Goal: Task Accomplishment & Management: Use online tool/utility

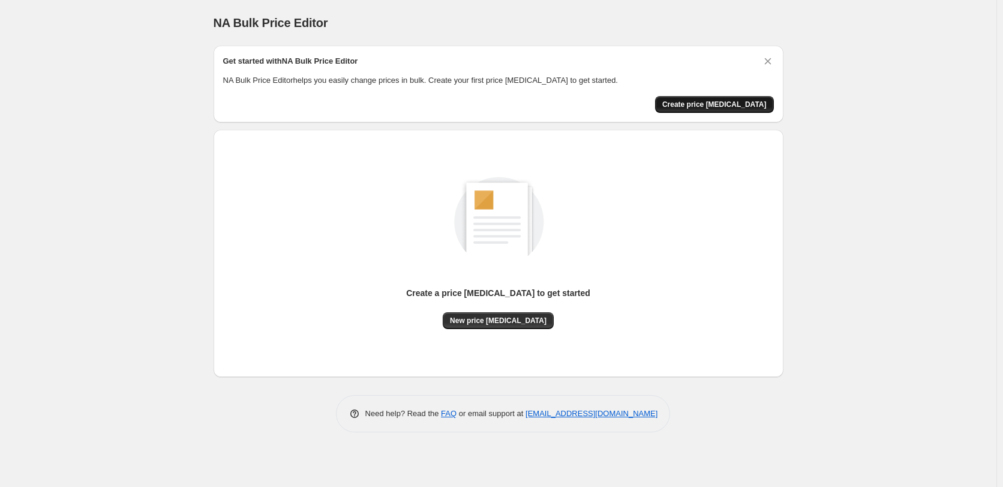
click at [736, 103] on span "Create price [MEDICAL_DATA]" at bounding box center [714, 105] width 104 height 10
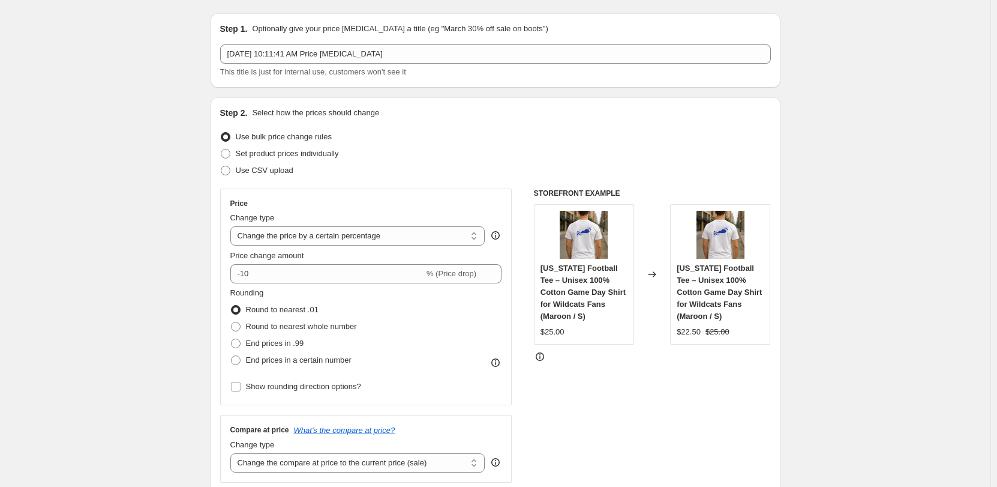
scroll to position [60, 0]
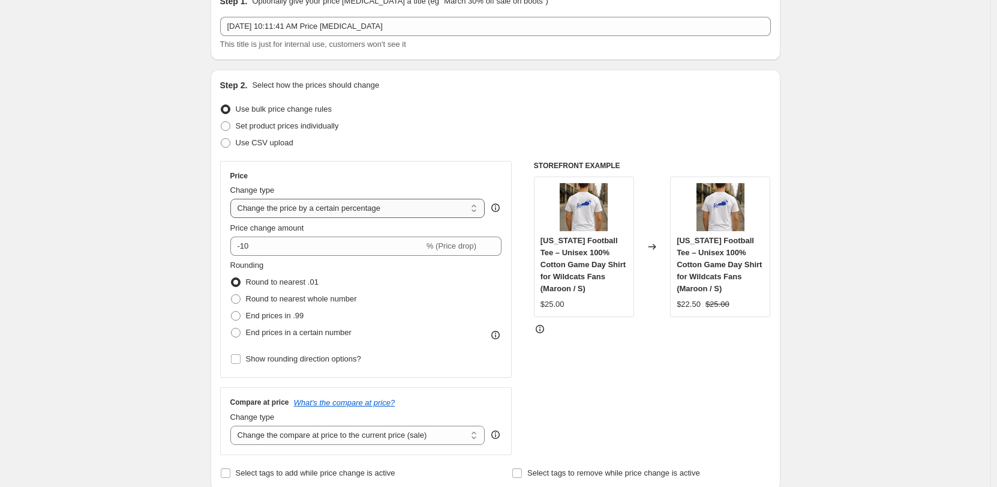
click at [476, 209] on select "Change the price to a certain amount Change the price by a certain amount Chang…" at bounding box center [357, 208] width 255 height 19
select select "to"
click at [233, 199] on select "Change the price to a certain amount Change the price by a certain amount Chang…" at bounding box center [357, 208] width 255 height 19
type input "80.00"
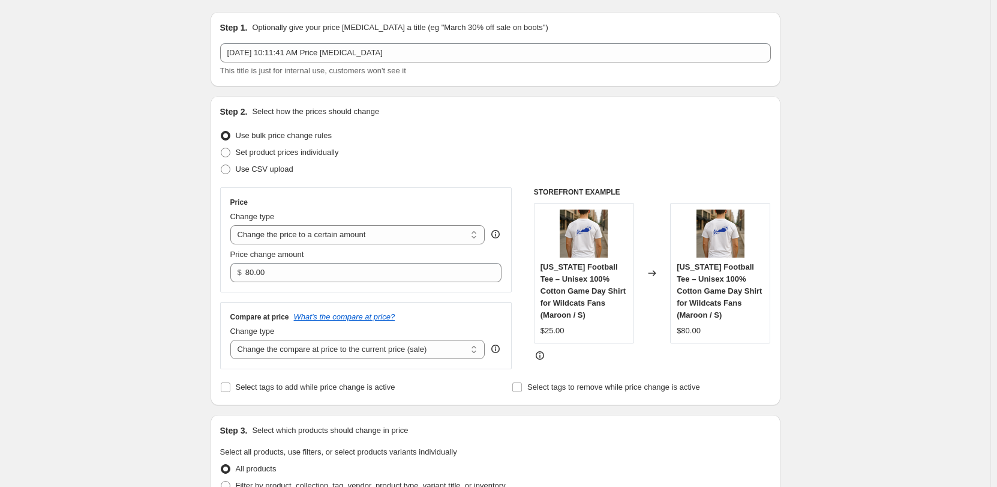
scroll to position [0, 0]
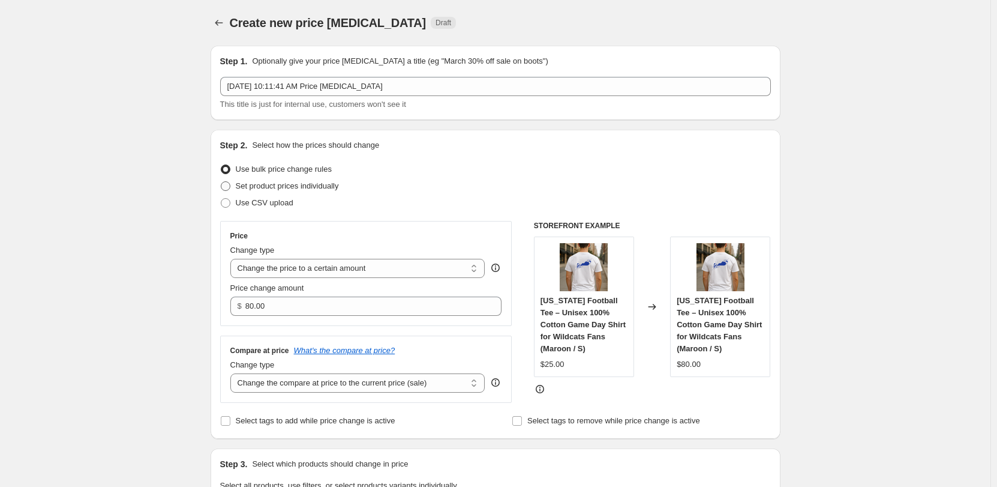
click at [226, 184] on span at bounding box center [226, 186] width 10 height 10
click at [221, 182] on input "Set product prices individually" at bounding box center [221, 181] width 1 height 1
radio input "true"
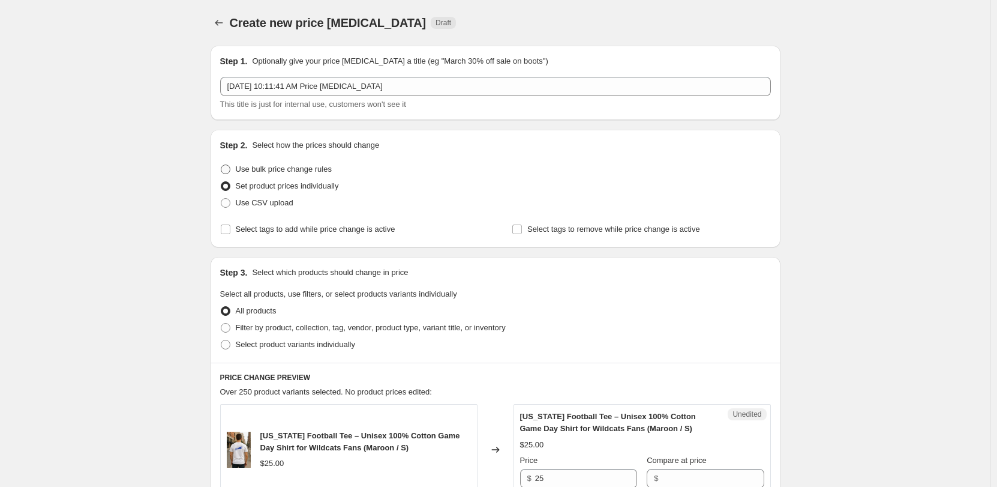
click at [227, 170] on span at bounding box center [226, 169] width 10 height 10
click at [221, 165] on input "Use bulk price change rules" at bounding box center [221, 164] width 1 height 1
radio input "true"
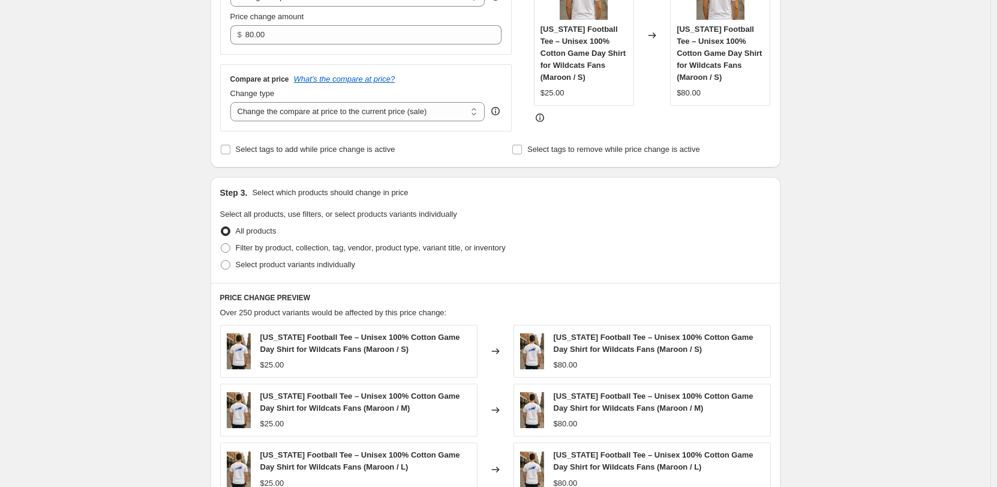
scroll to position [300, 0]
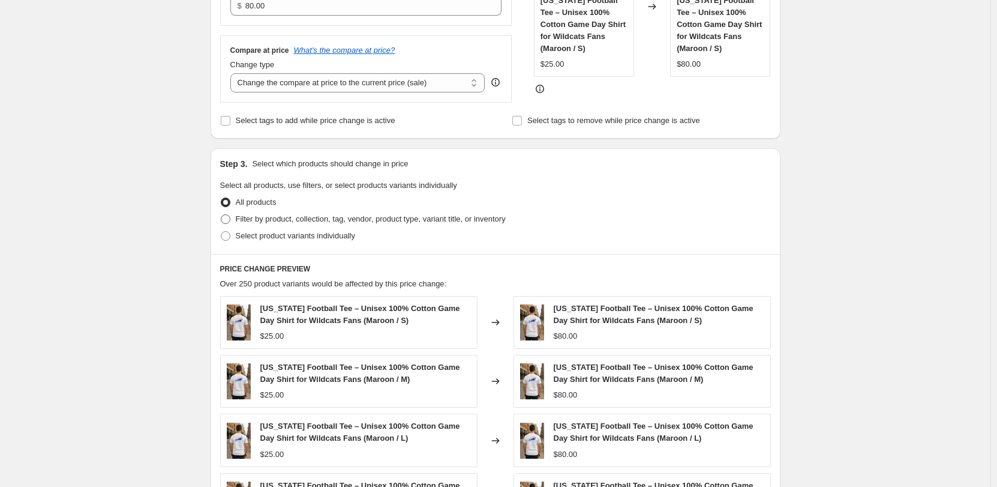
click at [227, 221] on span at bounding box center [226, 219] width 10 height 10
click at [221, 215] on input "Filter by product, collection, tag, vendor, product type, variant title, or inv…" at bounding box center [221, 214] width 1 height 1
radio input "true"
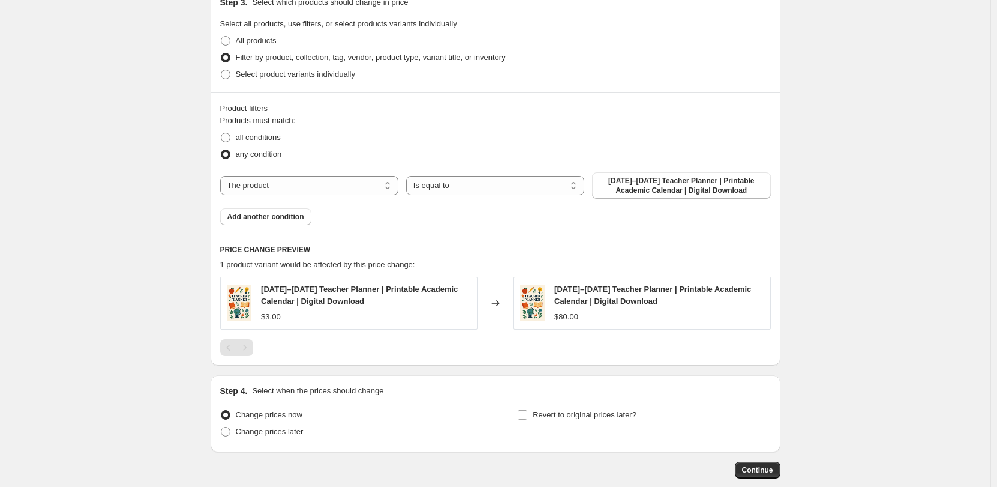
scroll to position [480, 0]
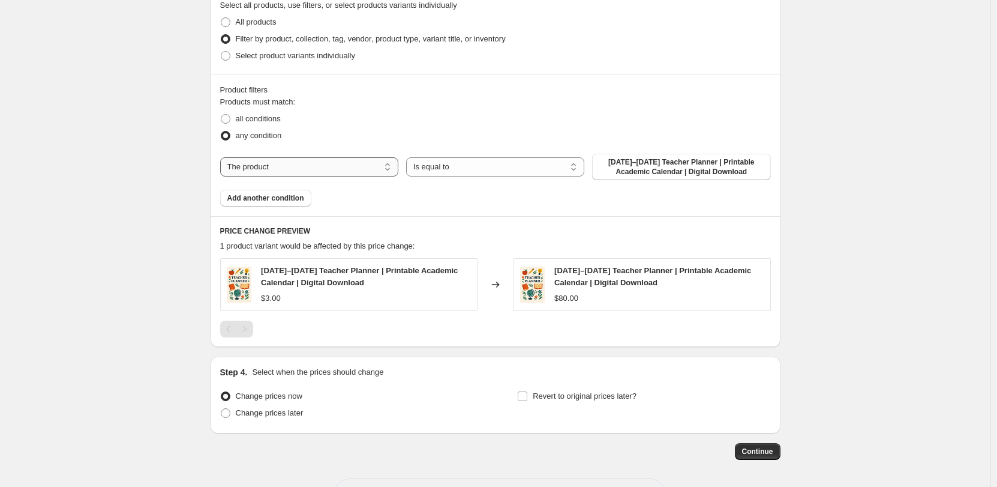
click at [388, 167] on select "The product The product's collection The product's tag The product's vendor The…" at bounding box center [309, 166] width 178 height 19
click at [450, 206] on div "Products must match: all conditions any condition The product The product's col…" at bounding box center [495, 151] width 551 height 110
click at [248, 123] on span "all conditions" at bounding box center [258, 118] width 45 height 9
click at [221, 115] on input "all conditions" at bounding box center [221, 114] width 1 height 1
radio input "true"
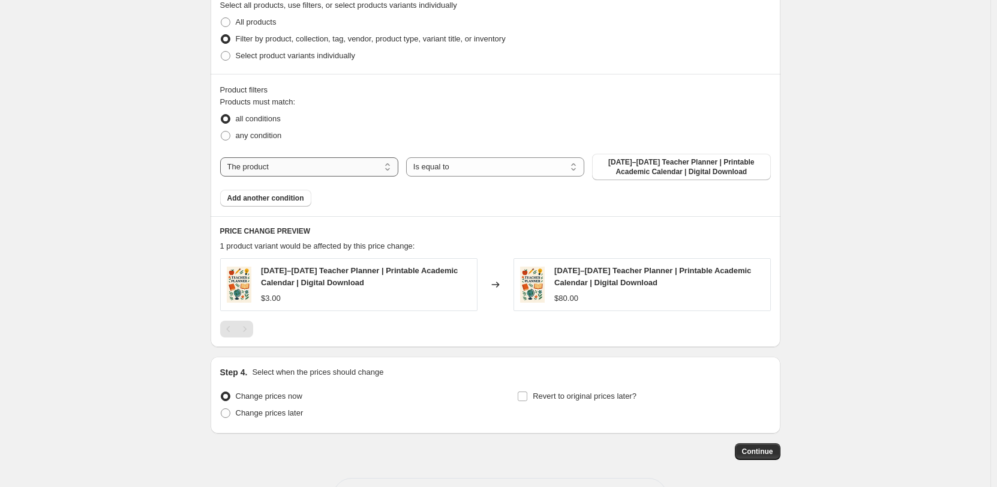
click at [352, 169] on select "The product The product's collection The product's tag The product's vendor The…" at bounding box center [309, 166] width 178 height 19
click at [464, 198] on div "Products must match: all conditions any condition The product The product's col…" at bounding box center [495, 151] width 551 height 110
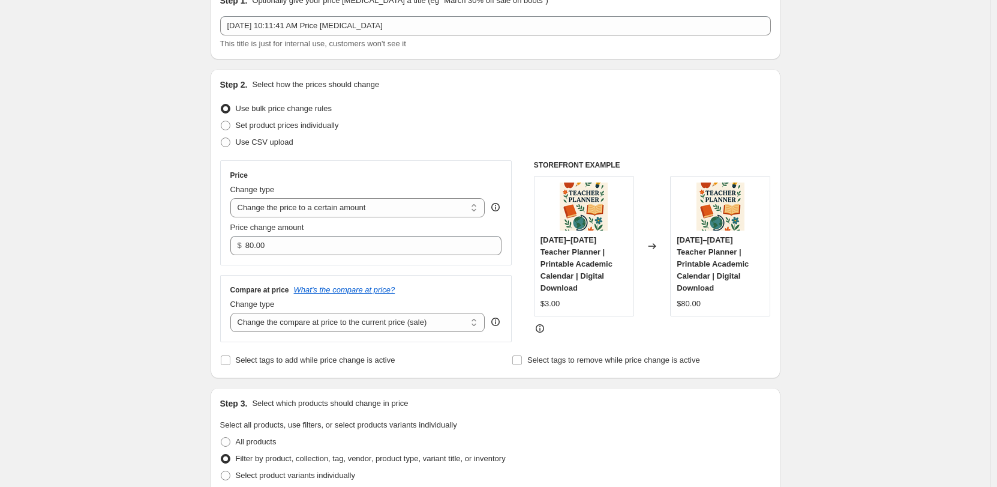
scroll to position [60, 0]
click at [479, 207] on select "Change the price to a certain amount Change the price by a certain amount Chang…" at bounding box center [357, 208] width 255 height 19
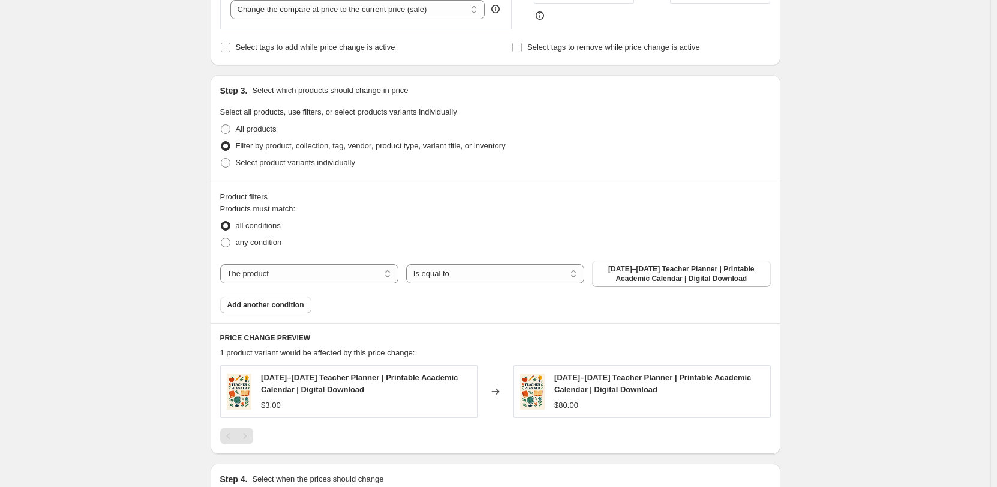
scroll to position [347, 0]
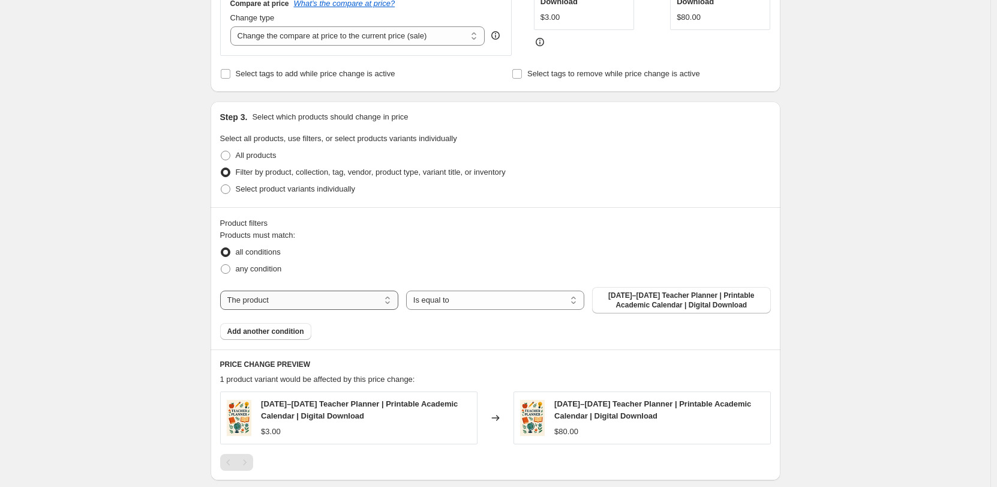
click at [371, 302] on select "The product The product's collection The product's tag The product's vendor The…" at bounding box center [309, 299] width 178 height 19
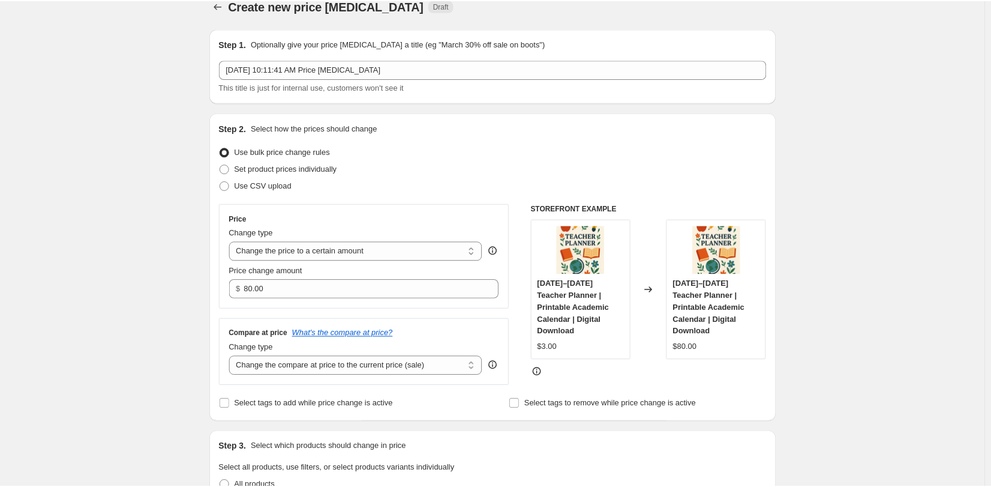
scroll to position [0, 0]
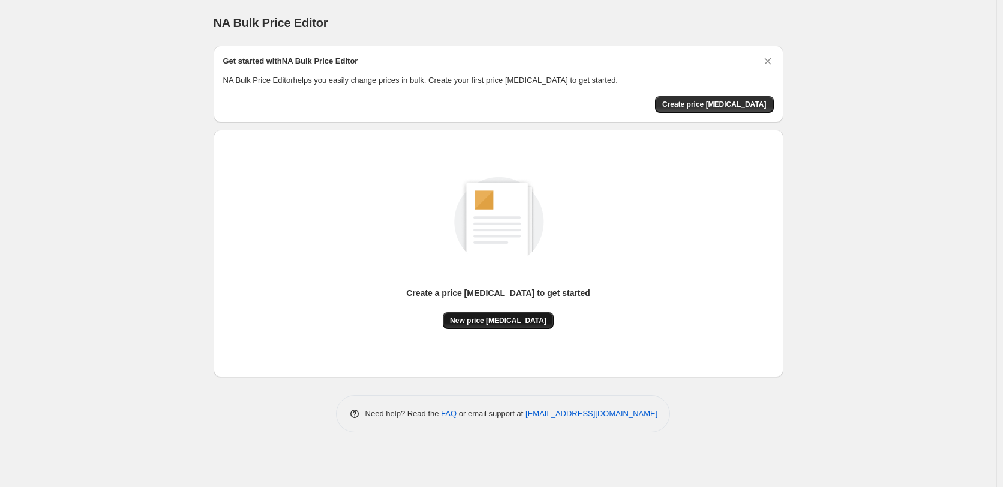
click at [499, 322] on span "New price [MEDICAL_DATA]" at bounding box center [498, 321] width 97 height 10
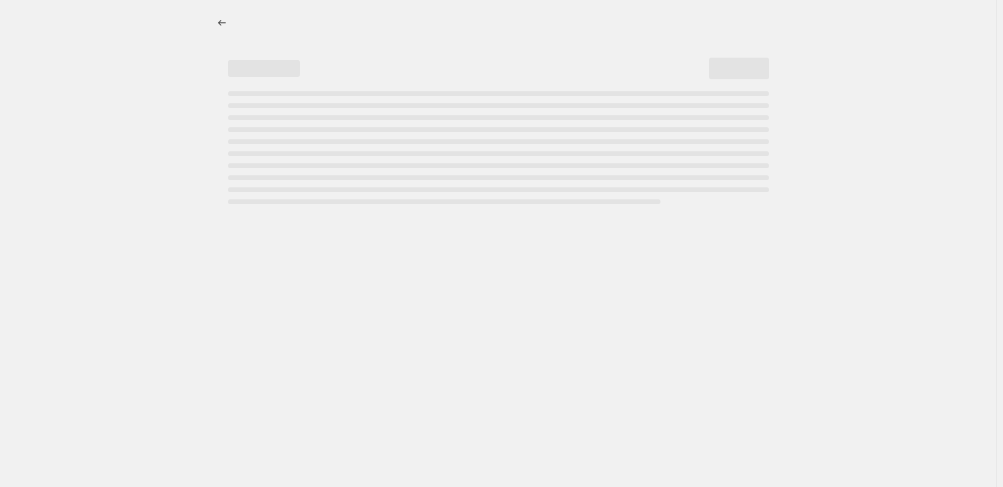
select select "percentage"
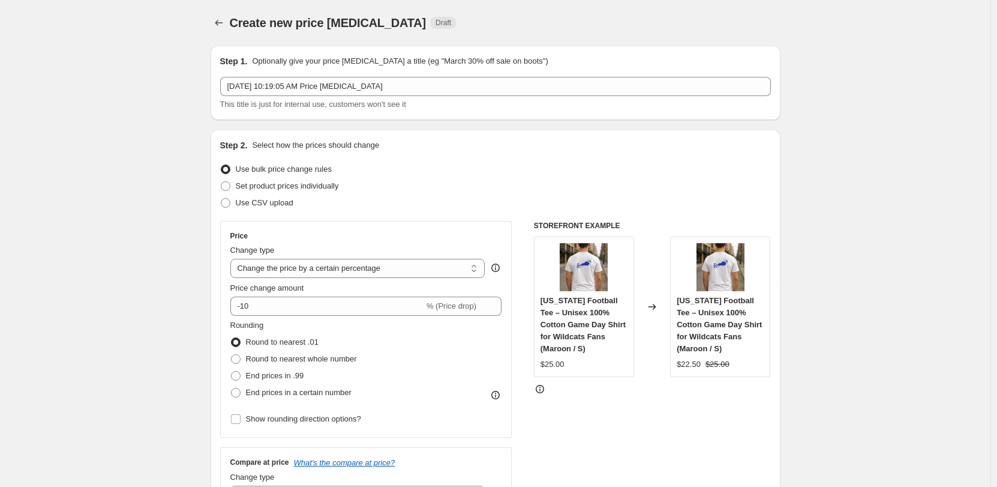
scroll to position [60, 0]
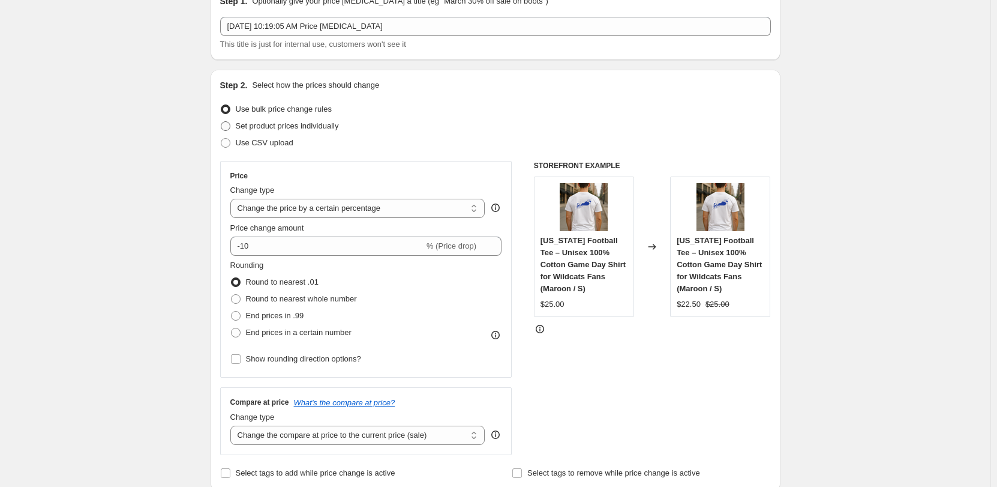
click at [226, 124] on span at bounding box center [226, 126] width 10 height 10
click at [221, 122] on input "Set product prices individually" at bounding box center [221, 121] width 1 height 1
radio input "true"
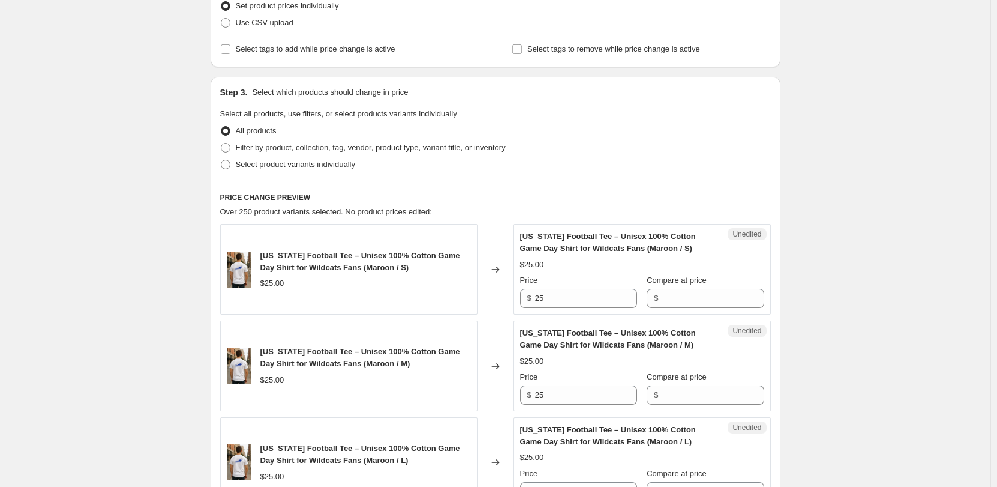
scroll to position [120, 0]
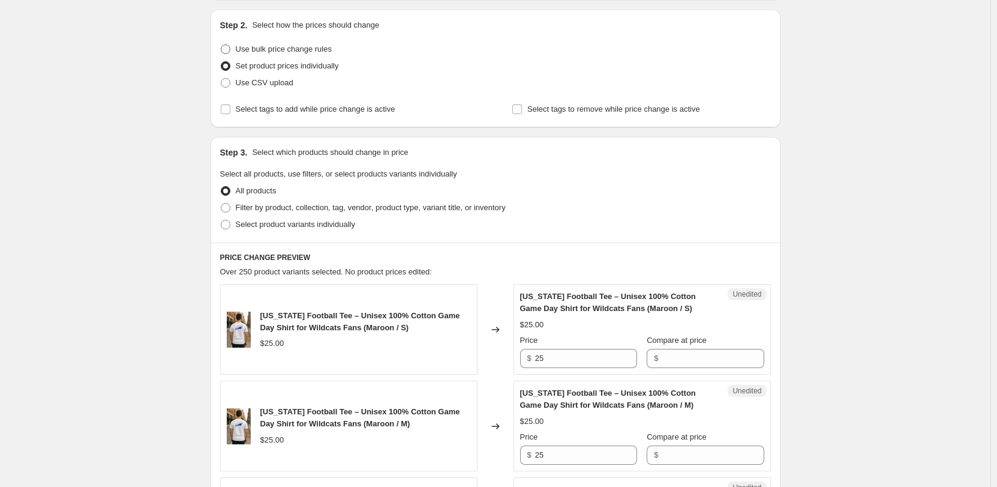
click at [224, 52] on span at bounding box center [226, 49] width 10 height 10
click at [221, 45] on input "Use bulk price change rules" at bounding box center [221, 44] width 1 height 1
radio input "true"
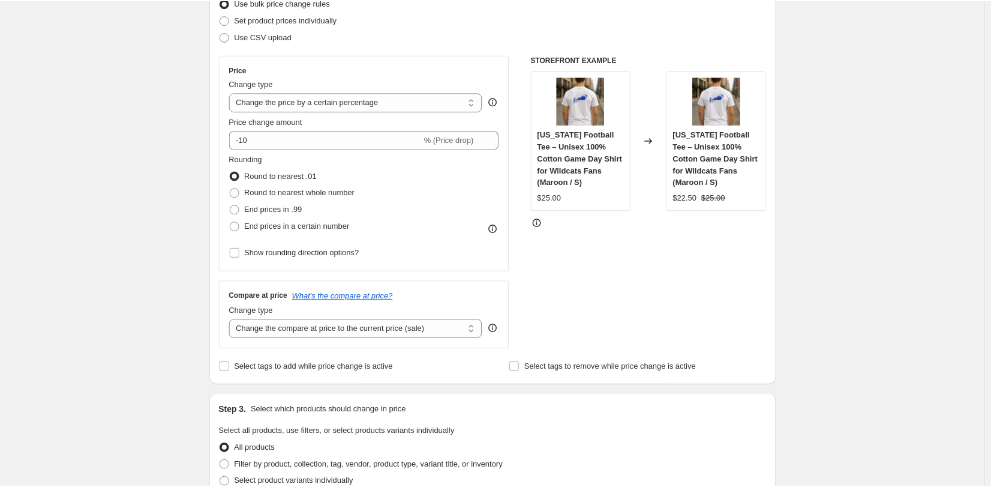
scroll to position [180, 0]
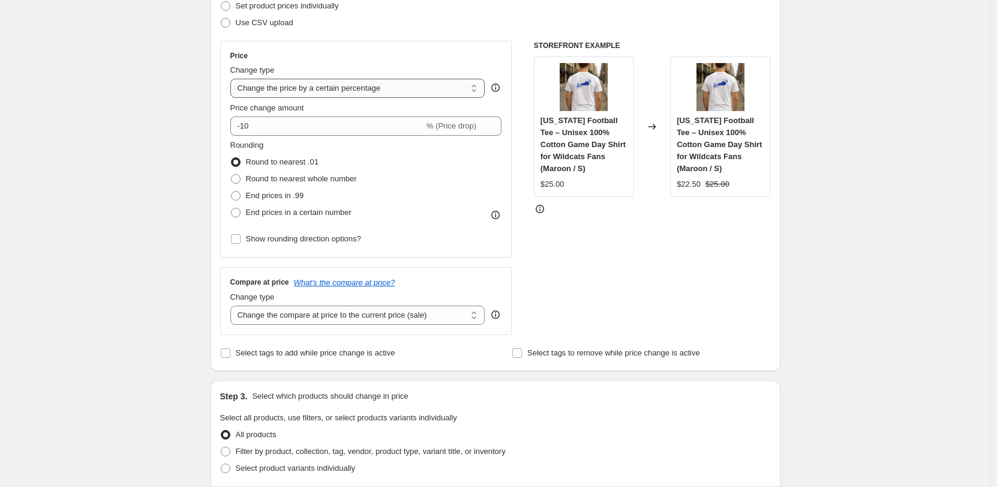
click at [473, 83] on select "Change the price to a certain amount Change the price by a certain amount Chang…" at bounding box center [357, 88] width 255 height 19
select select "to"
click at [233, 79] on select "Change the price to a certain amount Change the price by a certain amount Chang…" at bounding box center [357, 88] width 255 height 19
type input "80.00"
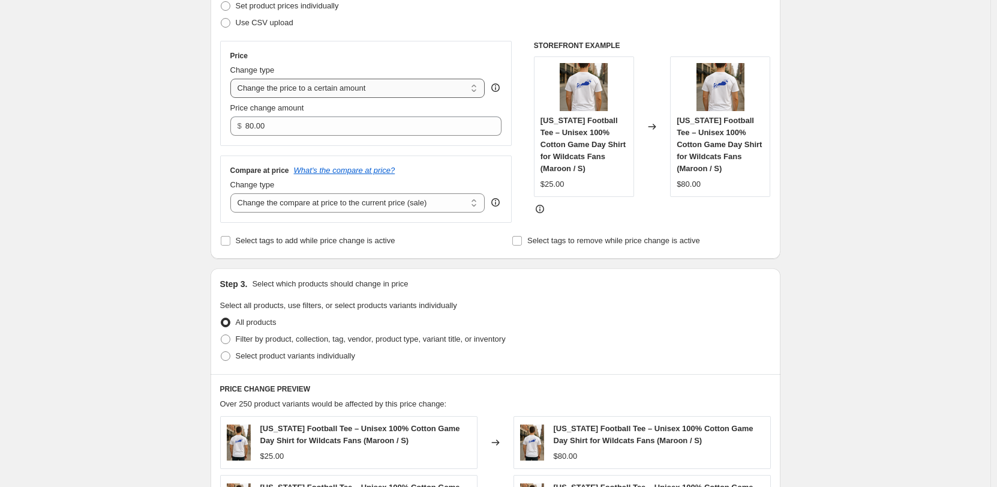
click at [455, 86] on select "Change the price to a certain amount Change the price by a certain amount Chang…" at bounding box center [357, 88] width 255 height 19
click at [233, 79] on select "Change the price to a certain amount Change the price by a certain amount Chang…" at bounding box center [357, 88] width 255 height 19
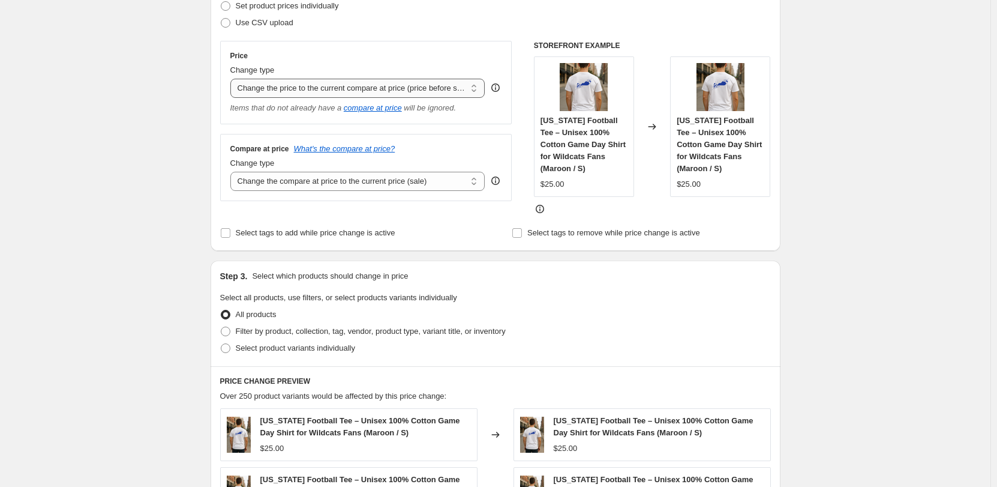
click at [470, 86] on select "Change the price to a certain amount Change the price by a certain amount Chang…" at bounding box center [357, 88] width 255 height 19
select select "by"
click at [233, 79] on select "Change the price to a certain amount Change the price by a certain amount Chang…" at bounding box center [357, 88] width 255 height 19
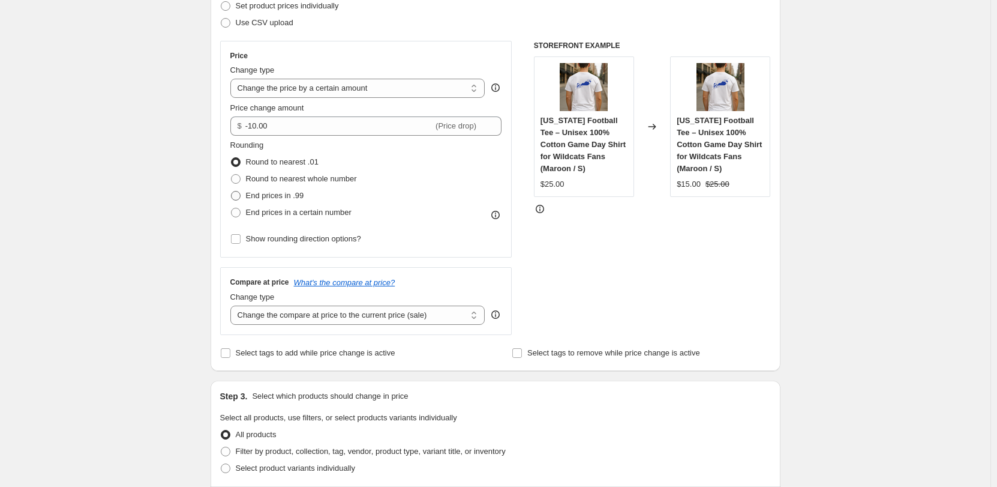
click at [269, 194] on span "End prices in .99" at bounding box center [275, 195] width 58 height 9
click at [232, 191] on input "End prices in .99" at bounding box center [231, 191] width 1 height 1
radio input "true"
